Goal: Check status

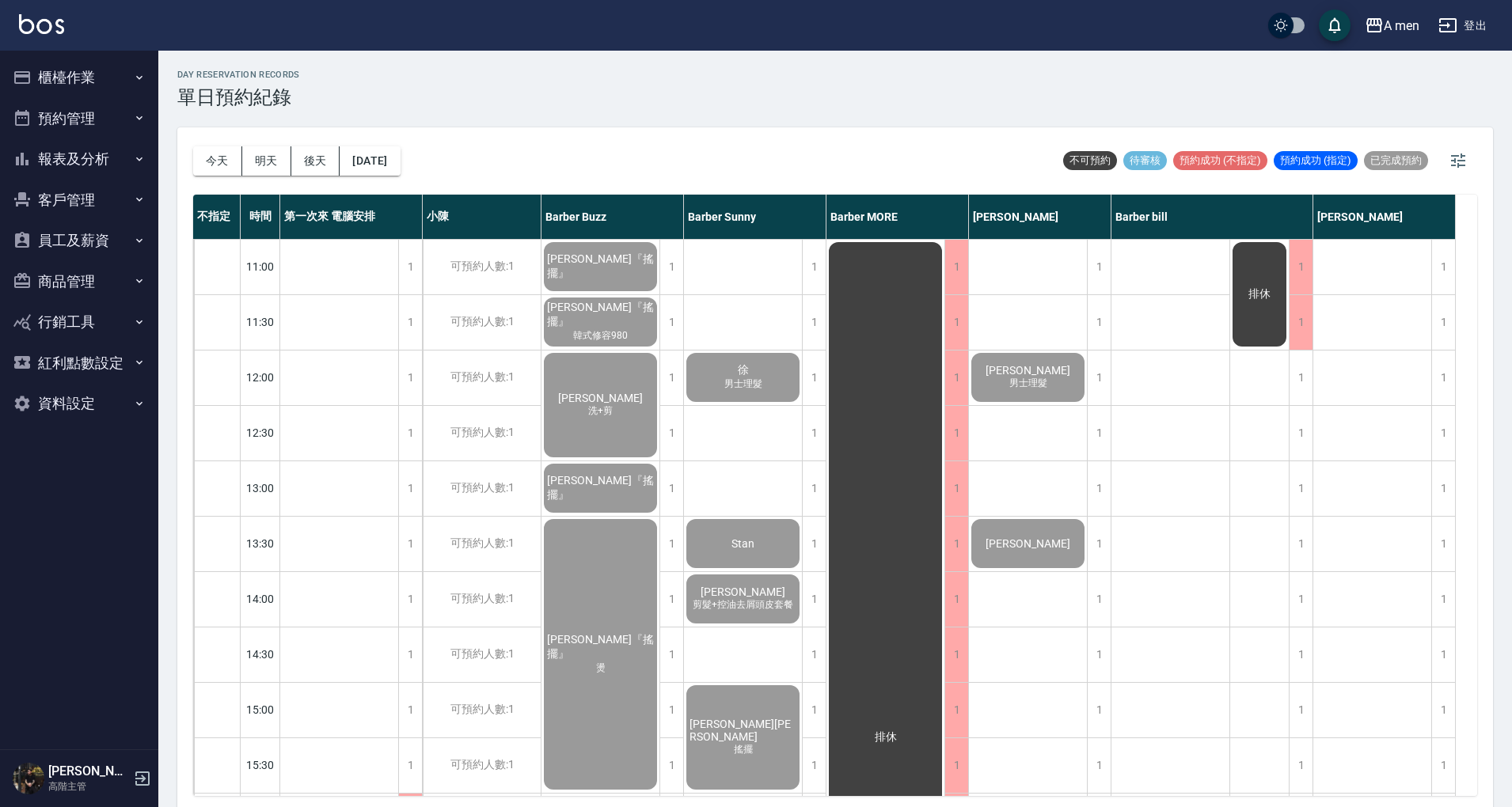
scroll to position [624, 0]
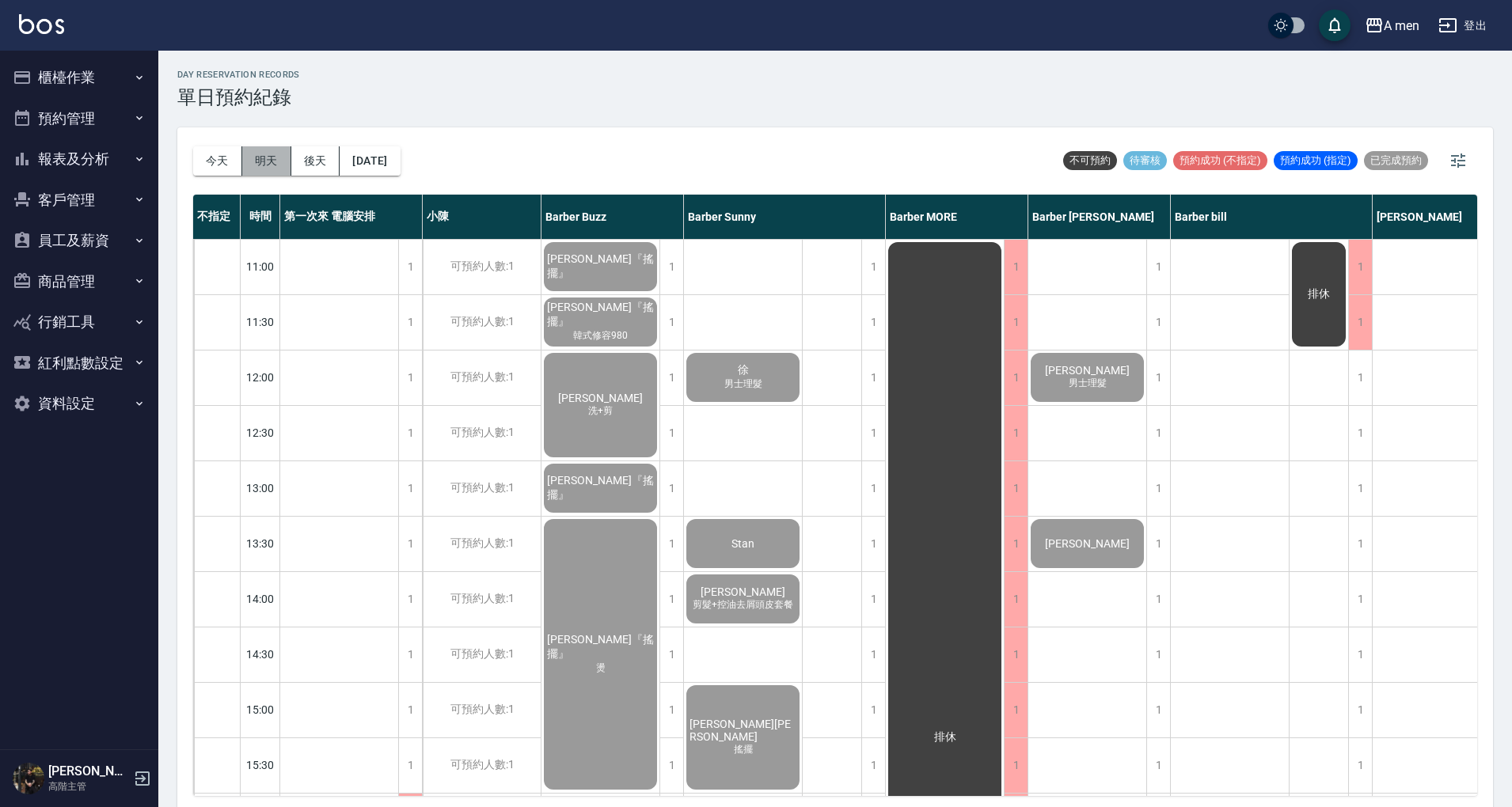
click at [263, 159] on button "明天" at bounding box center [266, 160] width 49 height 29
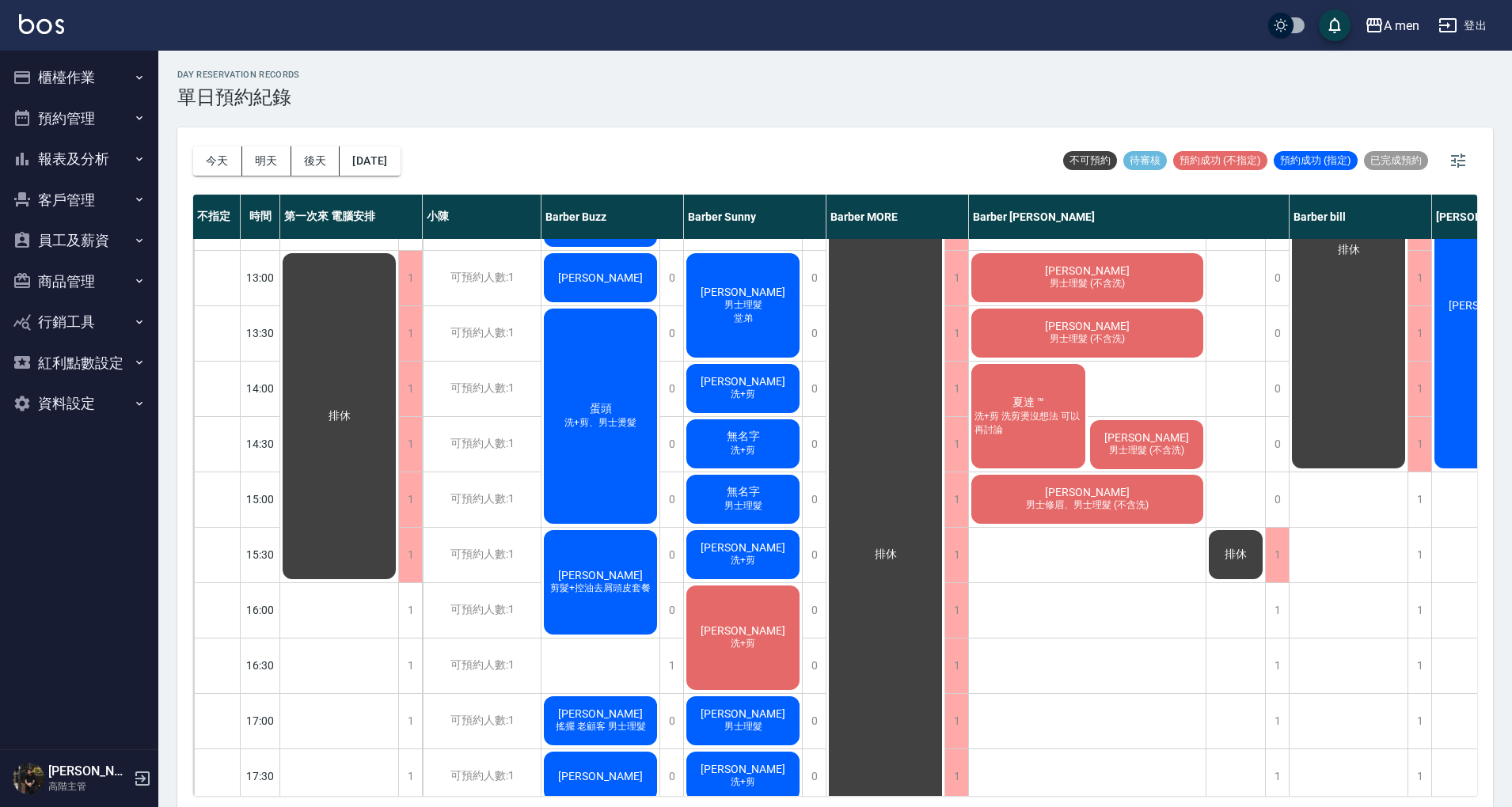
scroll to position [527, 0]
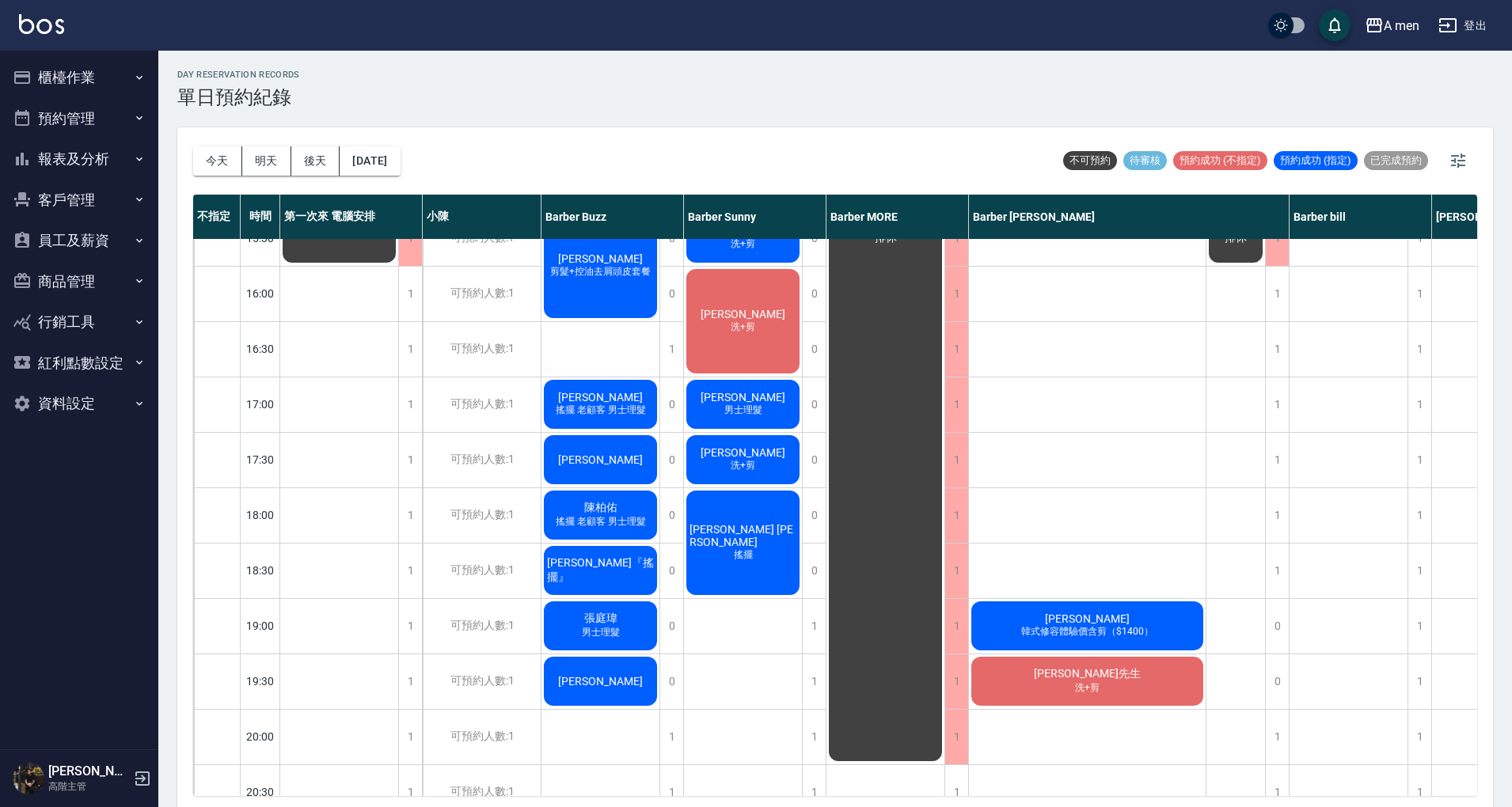
drag, startPoint x: 1001, startPoint y: 543, endPoint x: 1186, endPoint y: 729, distance: 262.3
click at [1185, 729] on div "林先生 秉 韓式修容980 洪啓勝 男士理髮 (不含洗) 王再源 男士理髮 (不含洗) 夏達 ™ 洗+剪 洗剪燙沒想法 可以再討論 Frankie 男士理髮 …" at bounding box center [1087, 404] width 237 height 1384
drag, startPoint x: 1143, startPoint y: 738, endPoint x: 1067, endPoint y: 566, distance: 188.0
click at [1067, 568] on div "林先生 秉 韓式修容980 洪啓勝 男士理髮 (不含洗) 王再源 男士理髮 (不含洗) 夏達 ™ 洗+剪 洗剪燙沒想法 可以再討論 Frankie 男士理髮 …" at bounding box center [1087, 404] width 237 height 1384
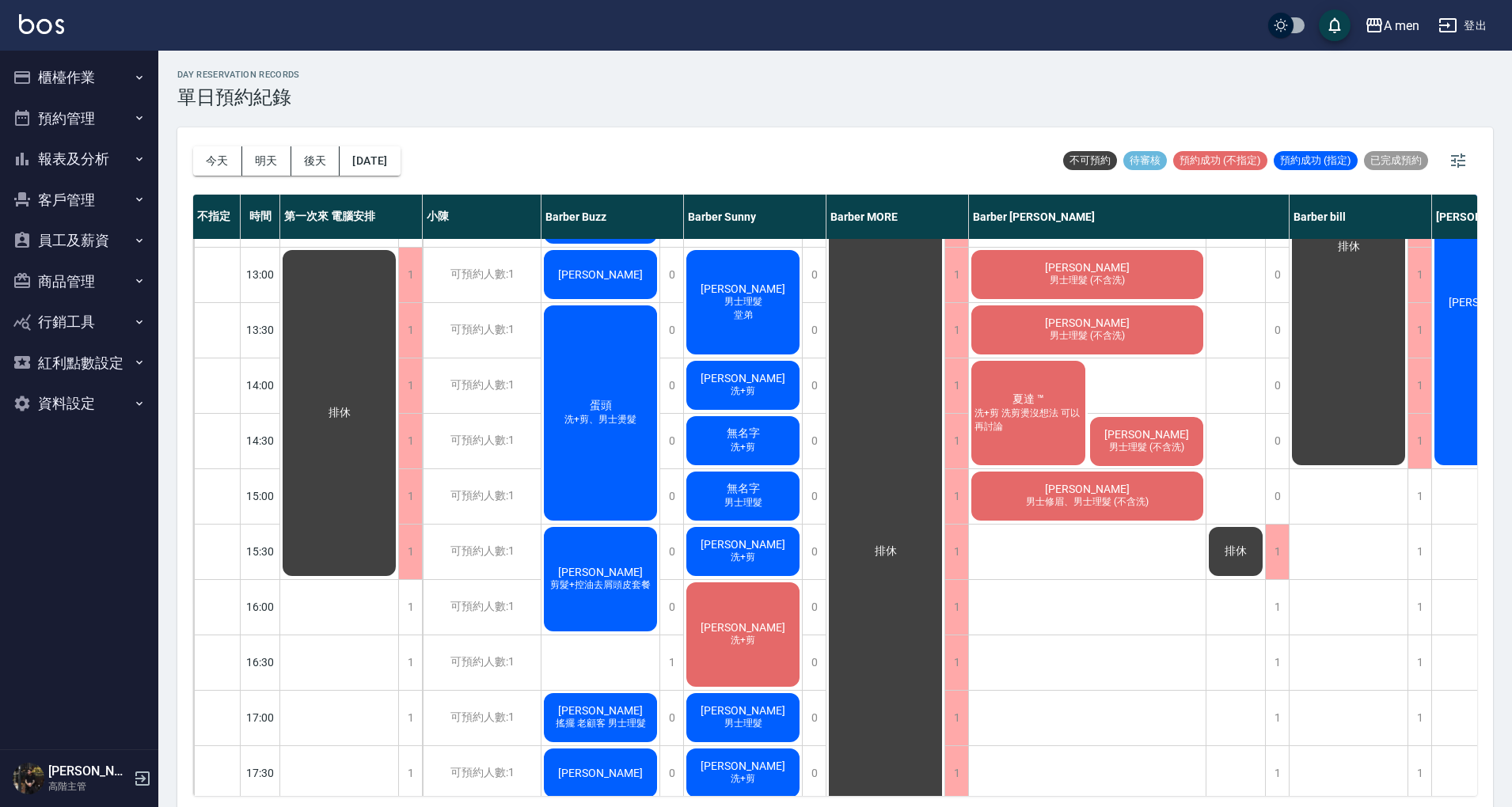
scroll to position [211, 0]
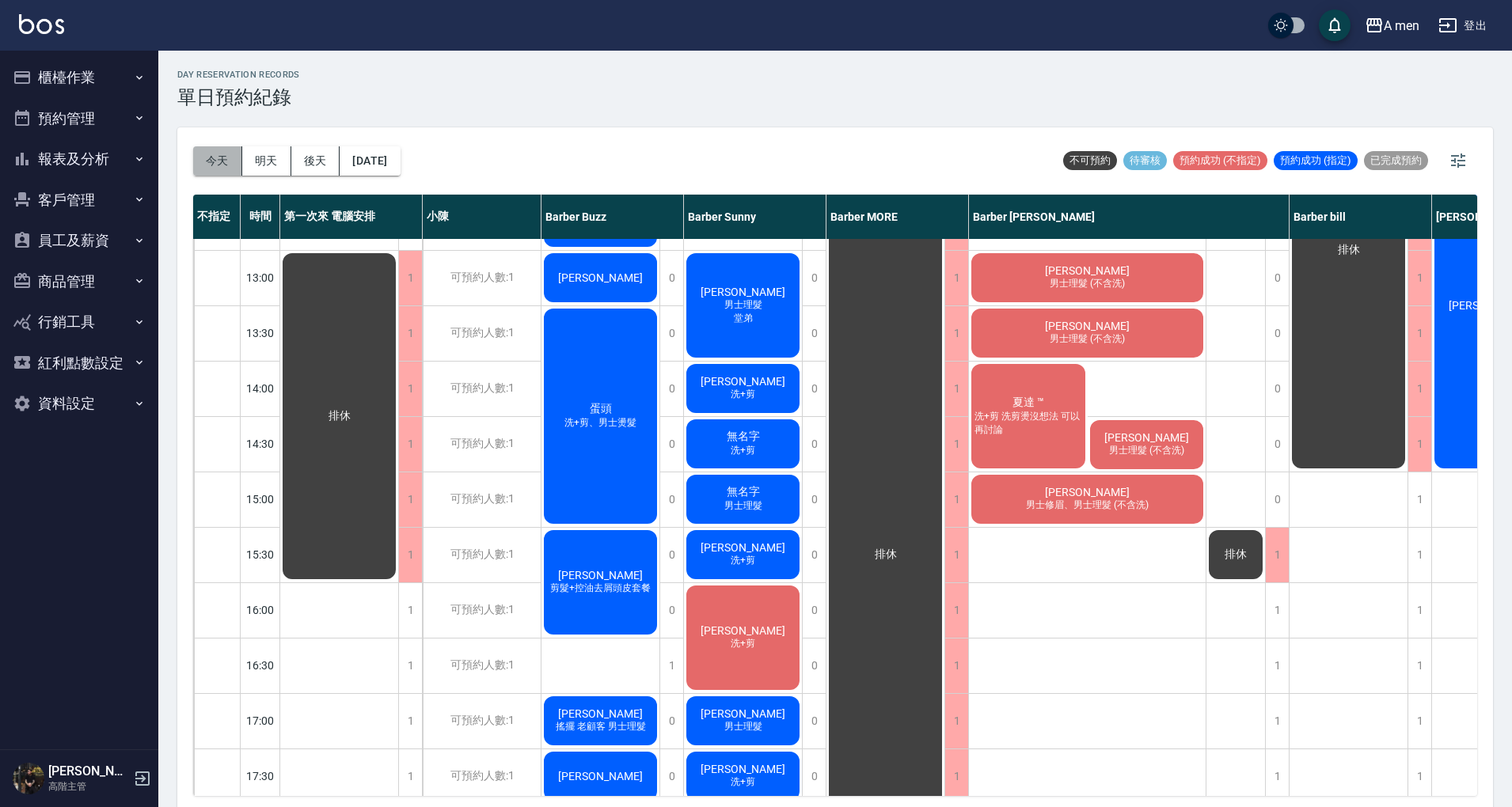
click at [214, 161] on button "今天" at bounding box center [217, 160] width 49 height 29
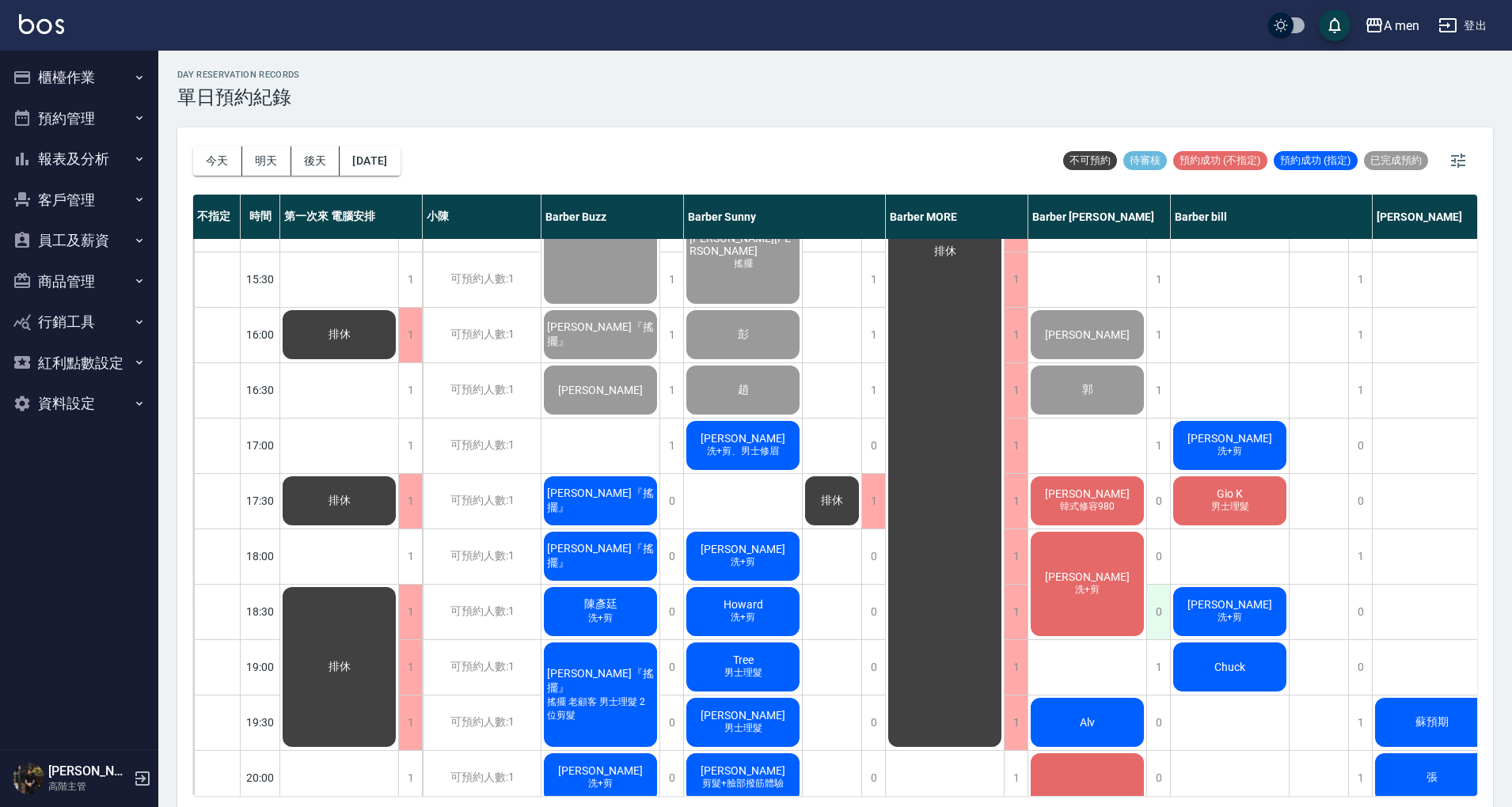
scroll to position [527, 0]
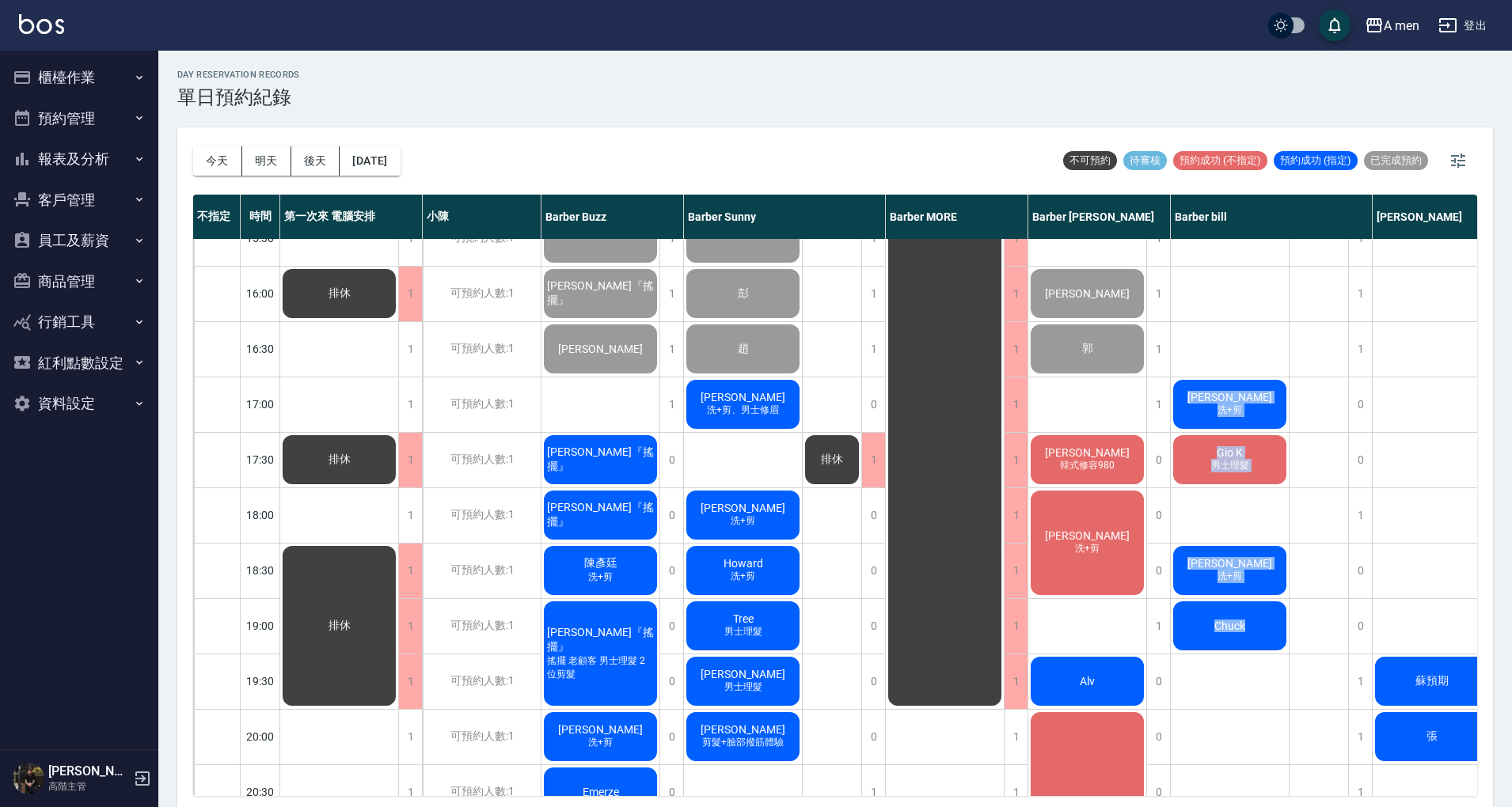
drag, startPoint x: 1249, startPoint y: 502, endPoint x: 1284, endPoint y: 646, distance: 148.2
click at [1278, 646] on div "邱先生 洗+剪 Gio K 男士理髮 Allen Yang 洗+剪 Chuck" at bounding box center [1230, 404] width 119 height 1384
click at [1246, 674] on div "邱先生 洗+剪 Gio K 男士理髮 Allen Yang 洗+剪 Chuck" at bounding box center [1230, 404] width 119 height 1384
